Goal: Communication & Community: Answer question/provide support

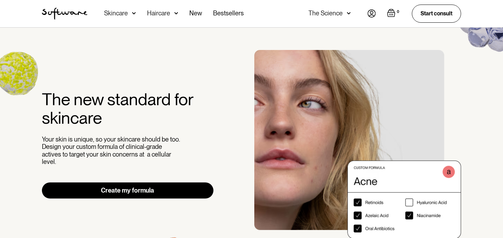
click at [372, 15] on img at bounding box center [372, 13] width 8 height 8
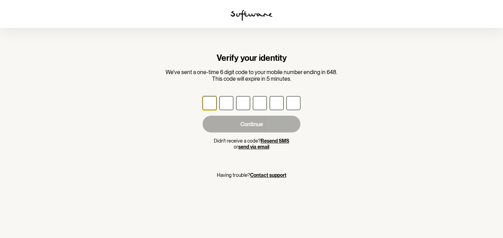
type input "5"
type input "4"
type input "7"
type input "1"
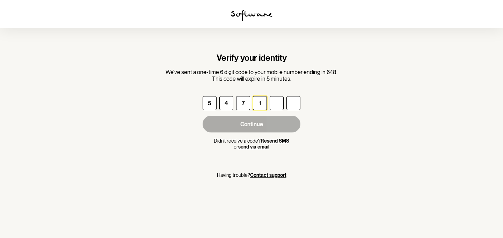
type input "7"
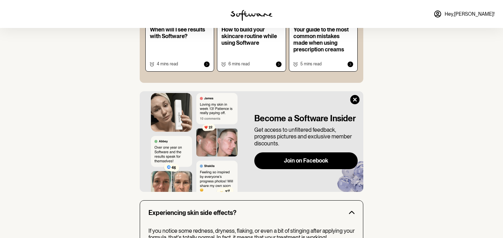
scroll to position [423, 0]
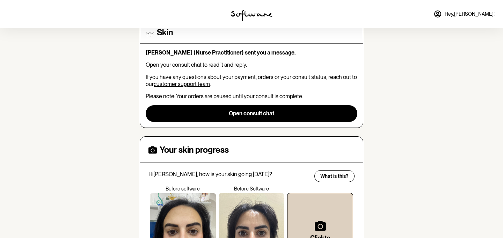
scroll to position [33, 0]
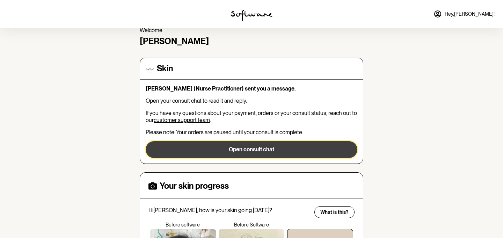
click at [240, 148] on button "Open consult chat" at bounding box center [252, 149] width 212 height 17
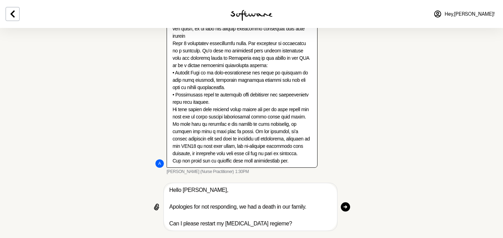
scroll to position [355, 0]
click at [257, 224] on textarea "Hello Annie, Apologies for not responding, we had a death in our family. Can I …" at bounding box center [251, 207] width 162 height 42
click at [283, 226] on textarea "Hello Annie, Apologies for not responding, we had a death in our family. Can I …" at bounding box center [251, 207] width 162 height 42
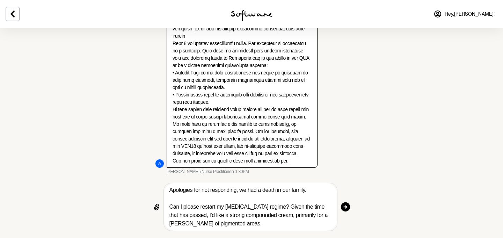
scroll to position [33, 0]
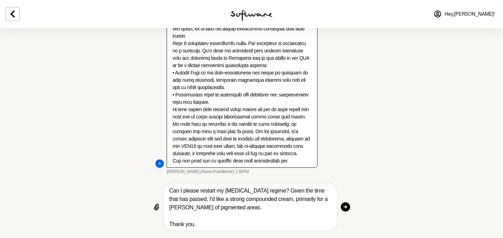
type textarea "Hello Annie, Apologies for not responding, we had a death in our family. Can I …"
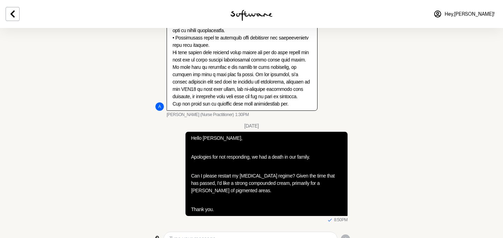
scroll to position [428, 0]
